Goal: Task Accomplishment & Management: Manage account settings

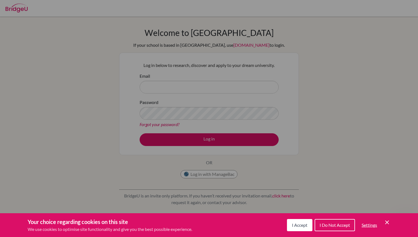
click at [385, 222] on icon "Cookie Control Close Icon" at bounding box center [386, 222] width 7 height 7
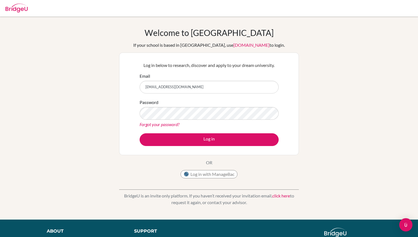
type input "blessingvodzi@ais.edu.gh"
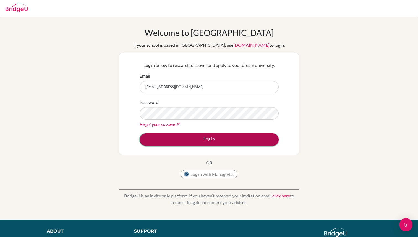
click at [202, 138] on button "Log in" at bounding box center [208, 139] width 139 height 13
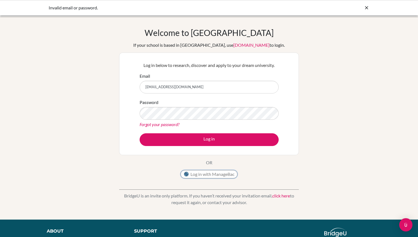
click at [205, 175] on button "Log in with ManageBac" at bounding box center [208, 174] width 57 height 8
